Goal: Use online tool/utility: Utilize a website feature to perform a specific function

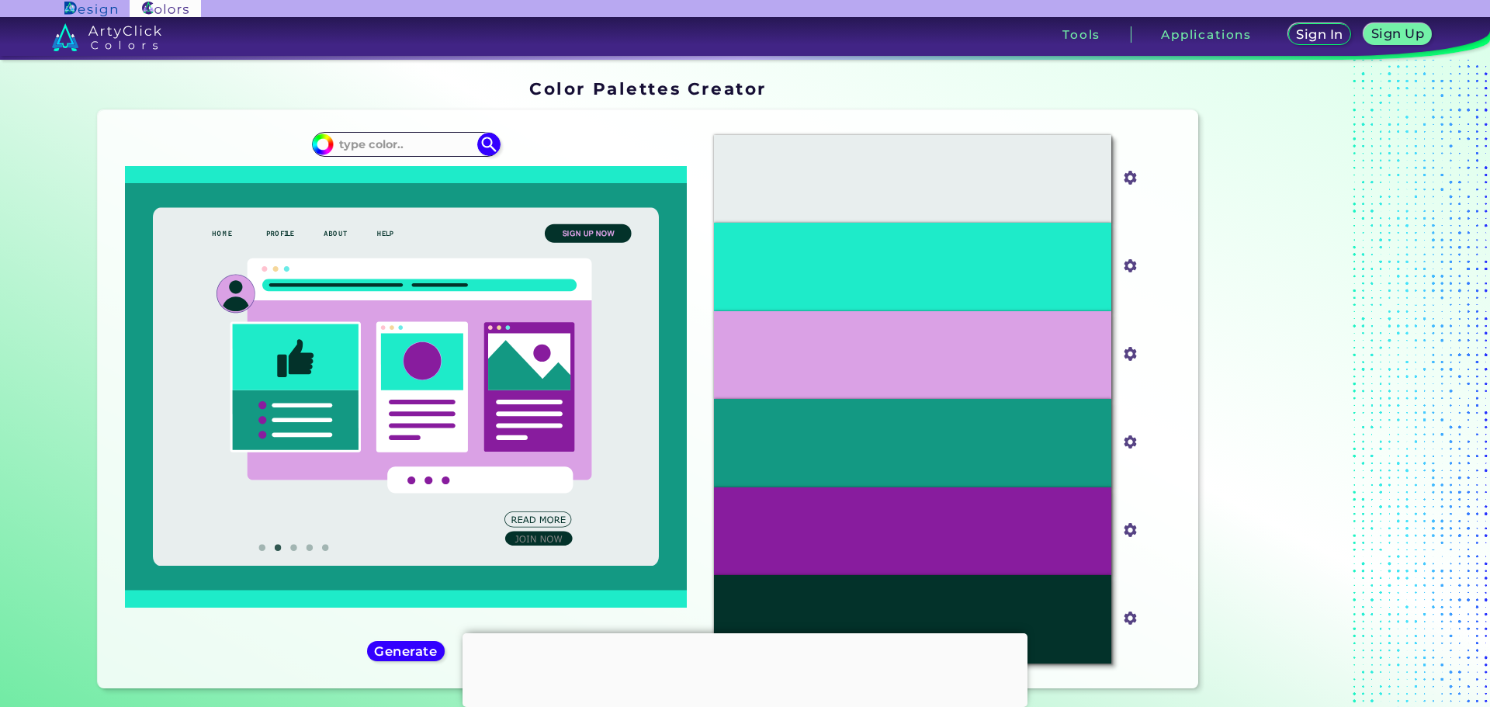
scroll to position [310, 0]
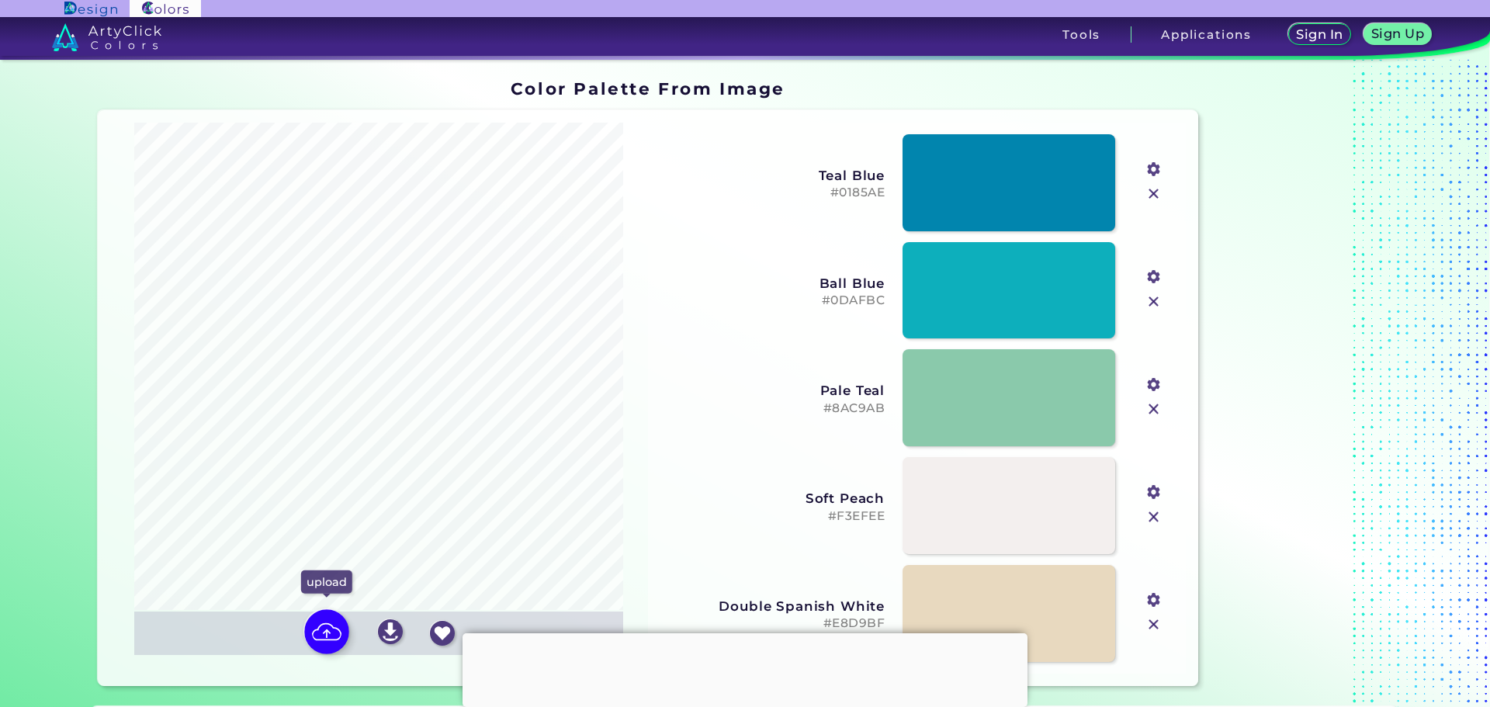
click at [324, 641] on img at bounding box center [326, 631] width 45 height 45
click at [0, 0] on input "file" at bounding box center [0, 0] width 0 height 0
type input "#453113"
type input "#62671f"
type input "#bb9051"
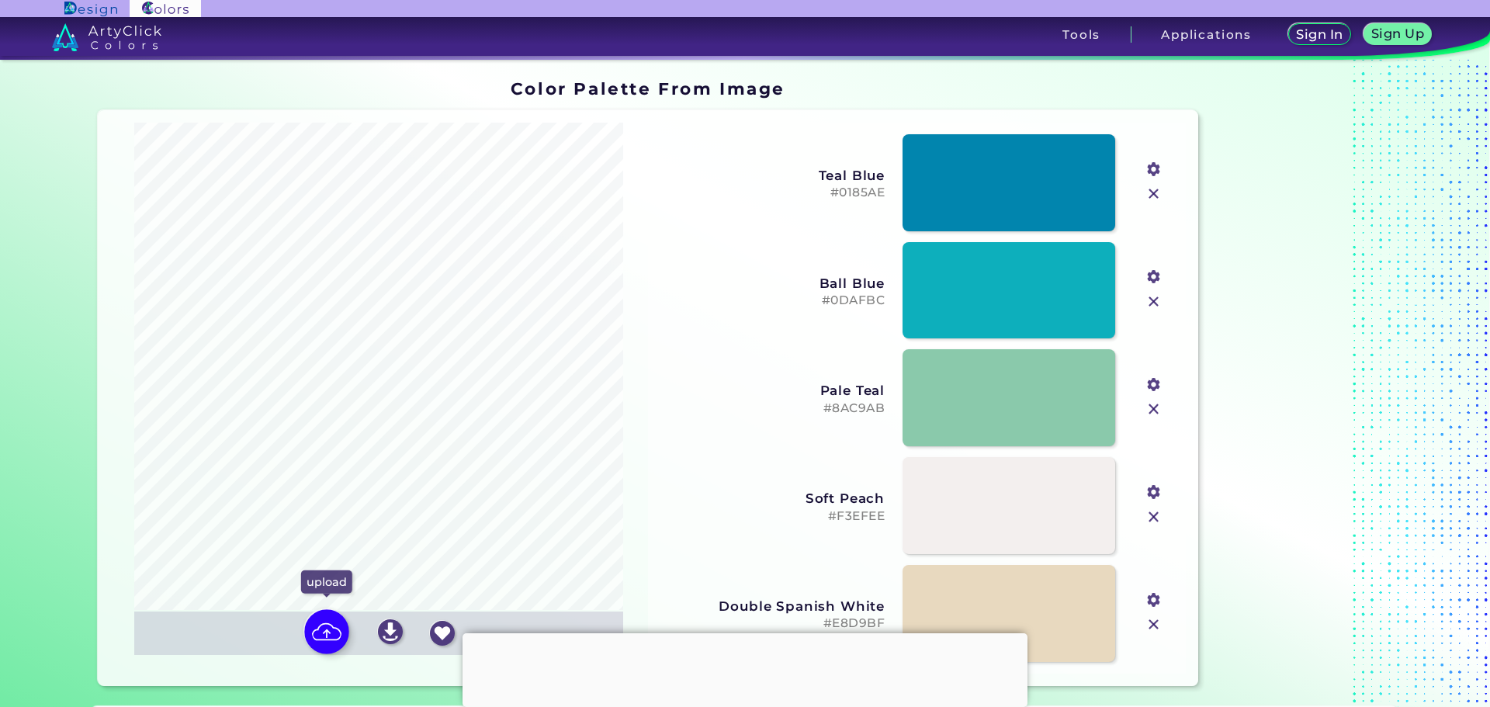
type input "#afbeb2"
type input "#d6d4bd"
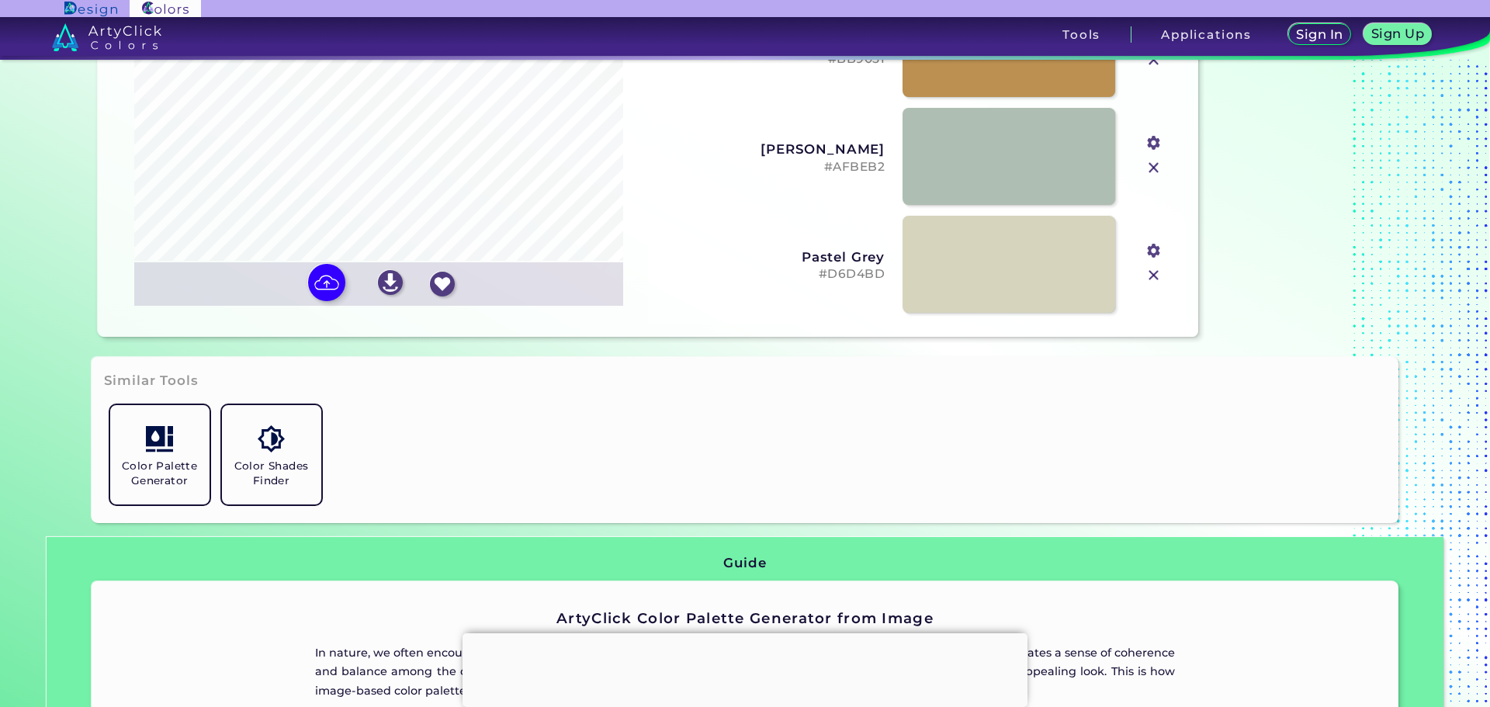
scroll to position [388, 0]
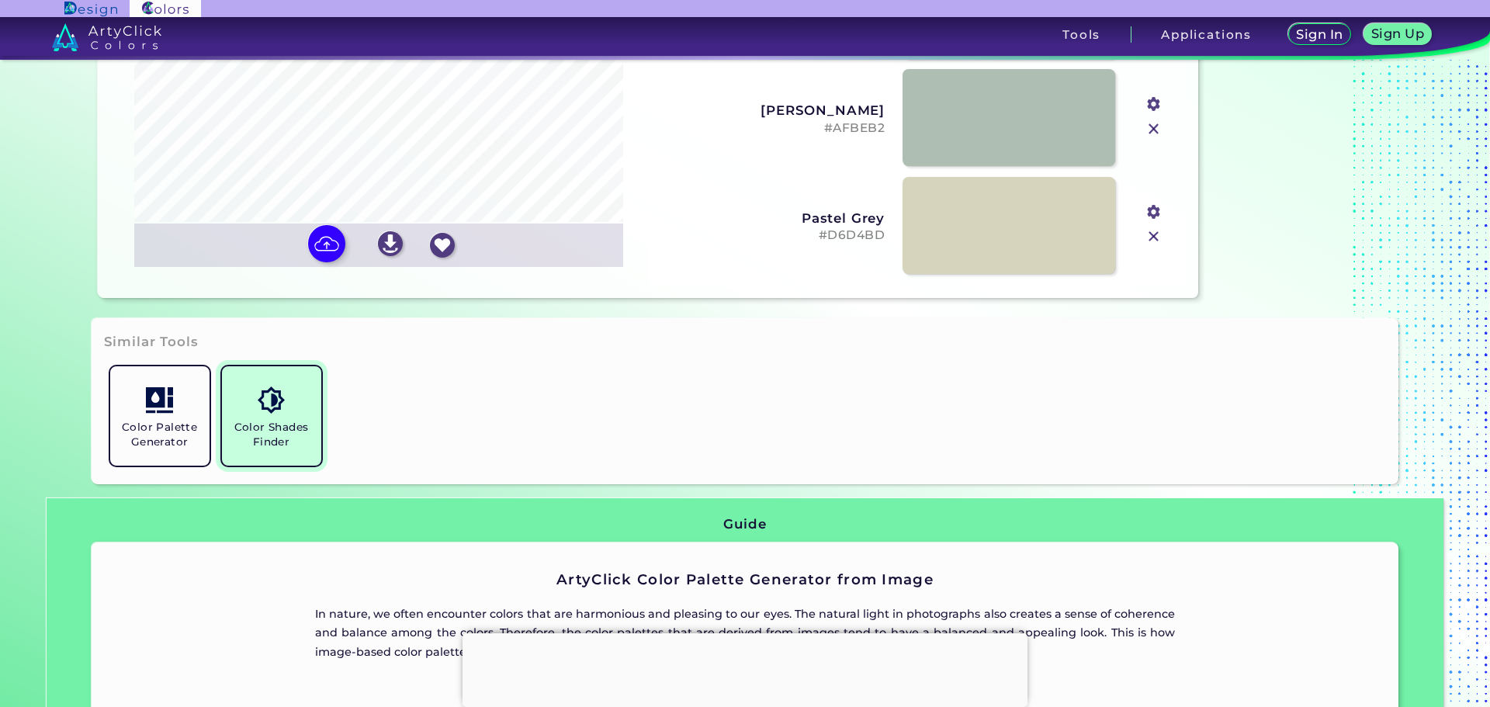
click at [292, 388] on link "Color Shades Finder" at bounding box center [272, 416] width 112 height 112
